Goal: Find specific page/section

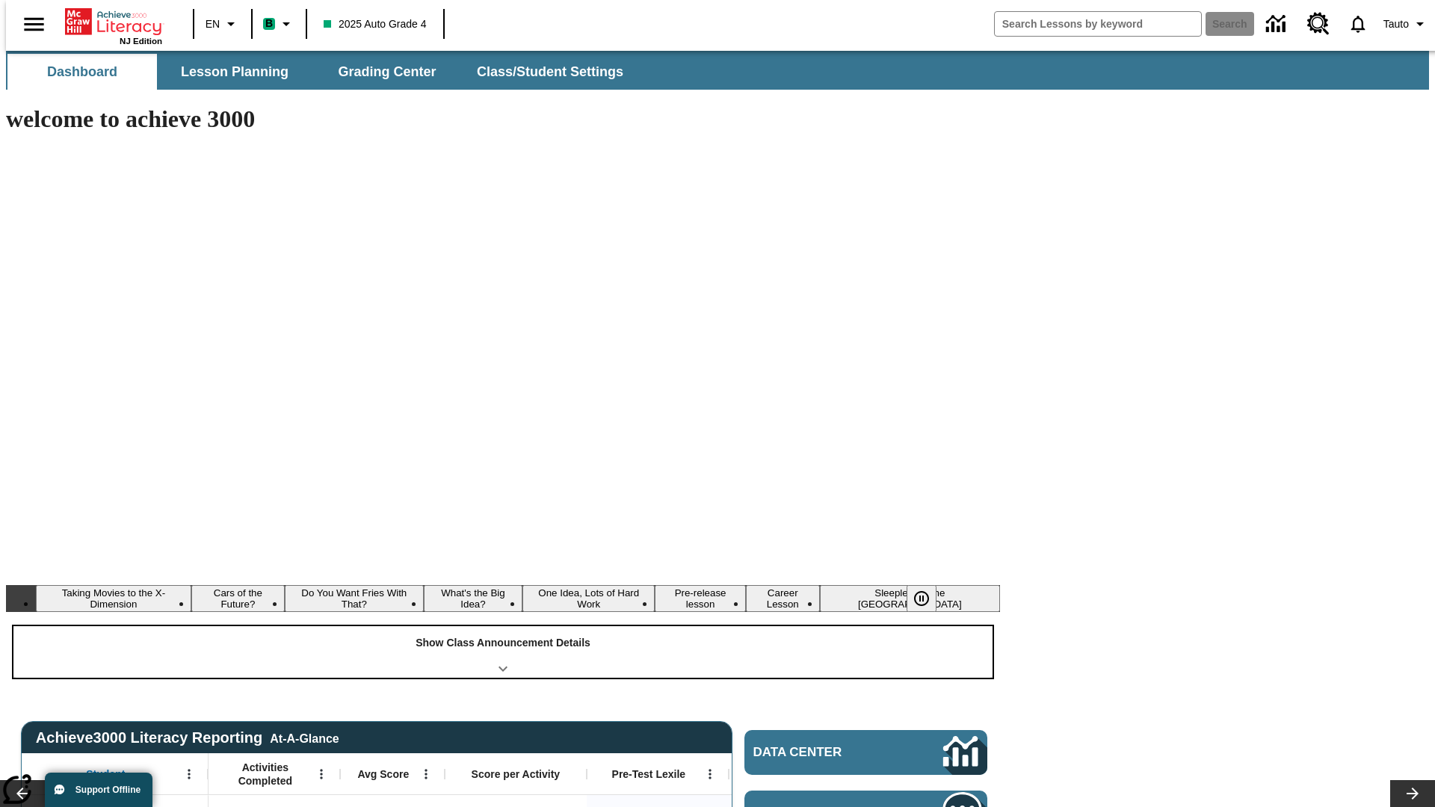
click at [503, 626] on div "Show Class Announcement Details" at bounding box center [502, 652] width 979 height 52
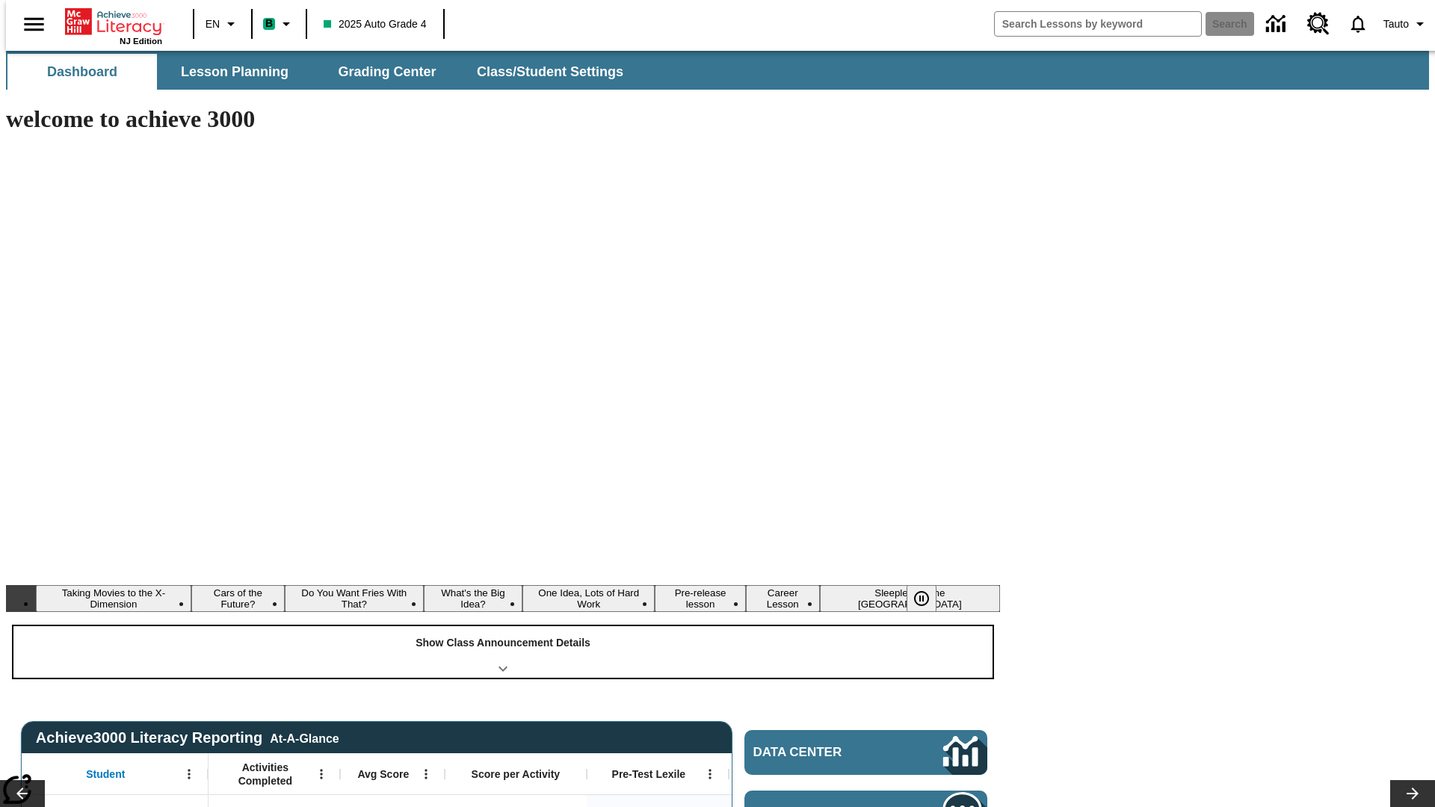
click at [503, 626] on div "Show Class Announcement Details" at bounding box center [502, 652] width 979 height 52
